Goal: Navigation & Orientation: Find specific page/section

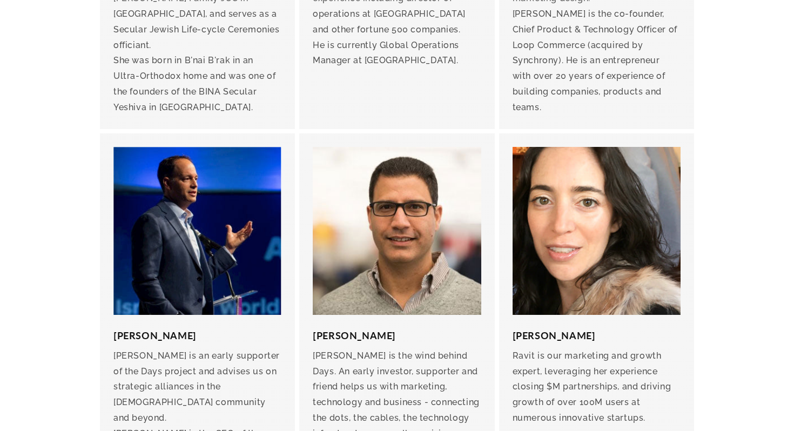
scroll to position [2095, 0]
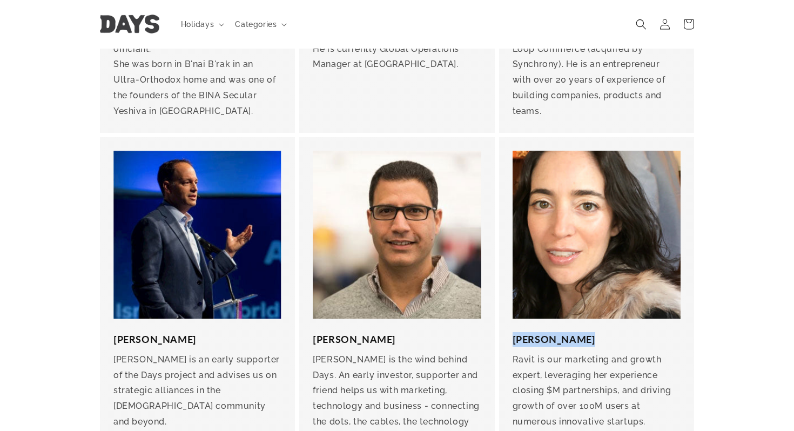
drag, startPoint x: 594, startPoint y: 264, endPoint x: 523, endPoint y: 253, distance: 71.7
click at [523, 319] on div "[PERSON_NAME] [PERSON_NAME] is our marketing and growth expert, leveraging her …" at bounding box center [596, 381] width 195 height 125
click at [523, 332] on h3 "[PERSON_NAME]" at bounding box center [597, 339] width 168 height 15
click at [589, 170] on img at bounding box center [597, 235] width 168 height 168
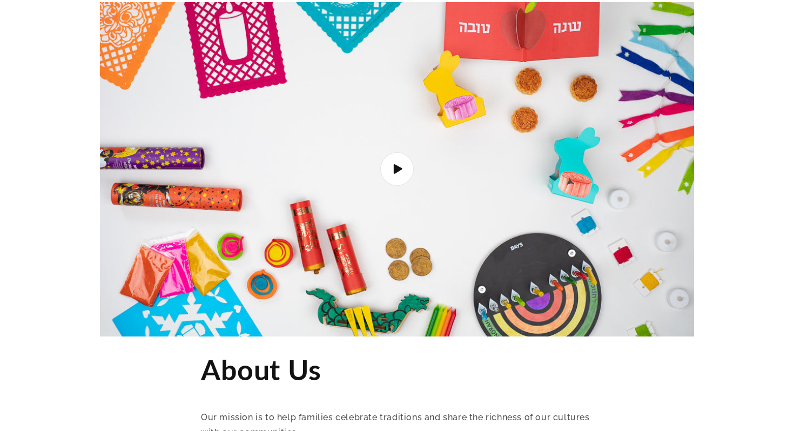
scroll to position [0, 0]
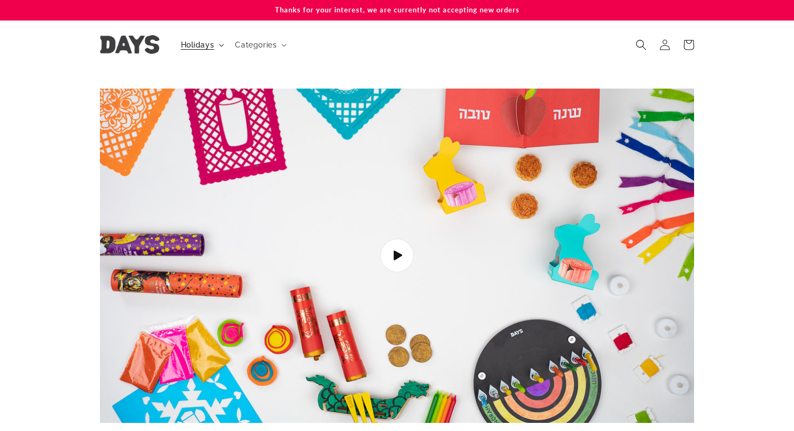
click at [193, 42] on span "Holidays" at bounding box center [197, 45] width 33 height 10
click at [143, 45] on img at bounding box center [129, 44] width 59 height 19
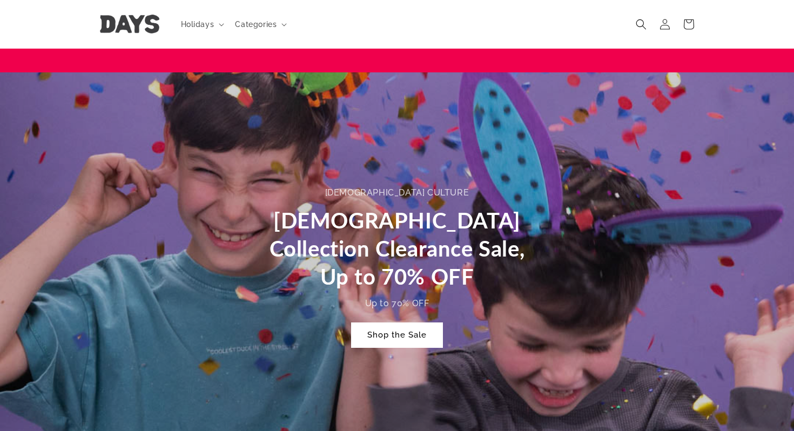
scroll to position [374, 0]
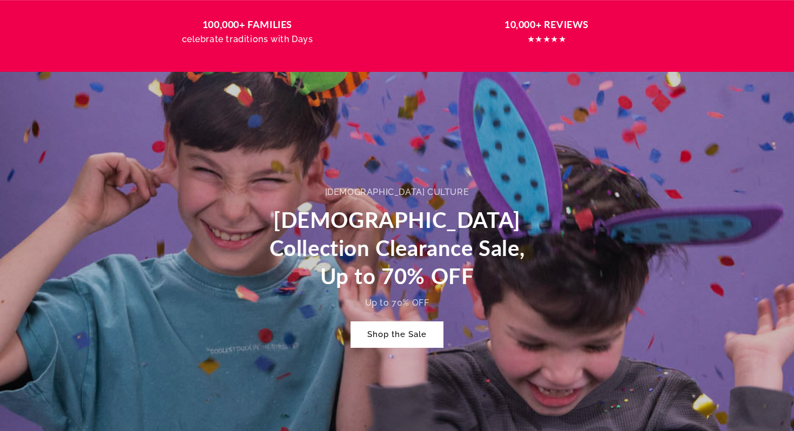
click at [406, 332] on link "Shop the Sale" at bounding box center [397, 334] width 92 height 25
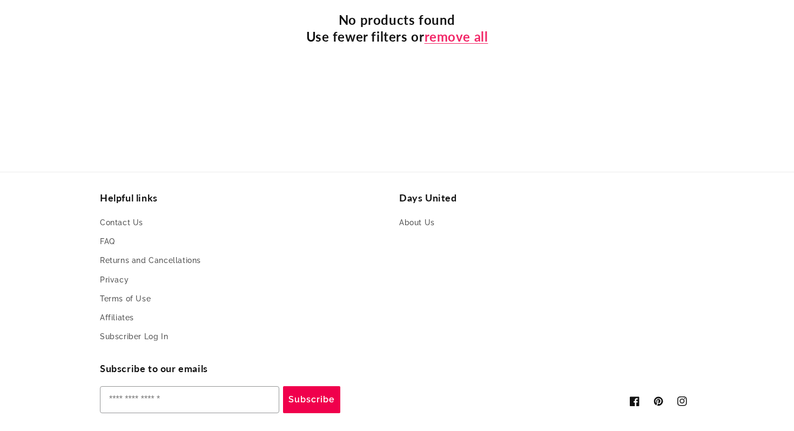
scroll to position [574, 0]
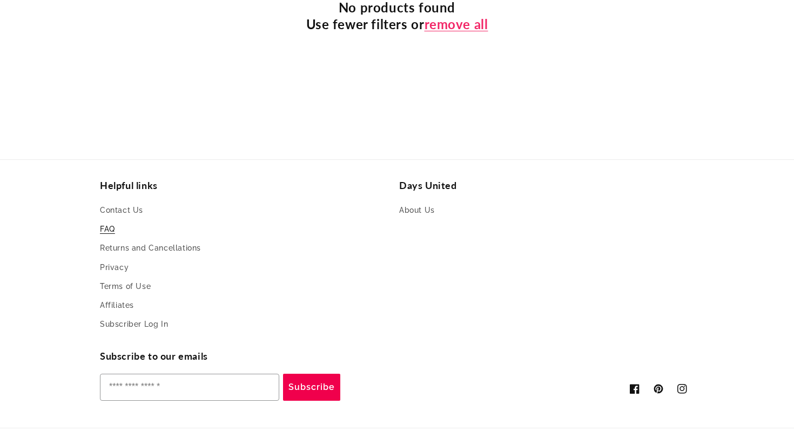
click at [107, 220] on link "FAQ" at bounding box center [107, 229] width 15 height 19
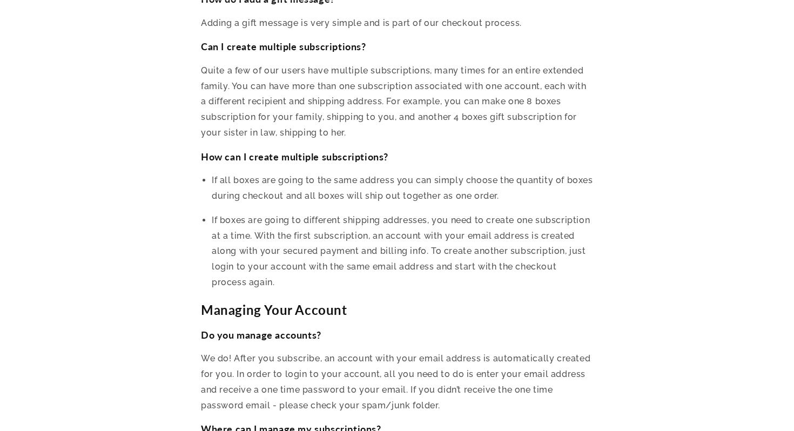
scroll to position [3958, 0]
